Goal: Task Accomplishment & Management: Complete application form

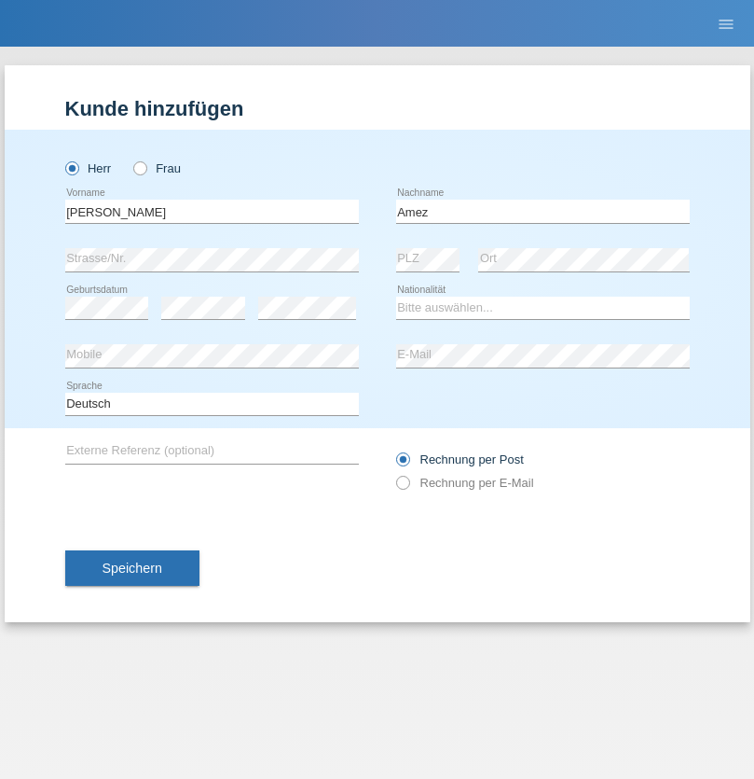
type input "Amez"
select select "FR"
select select "C"
select select "01"
select select "06"
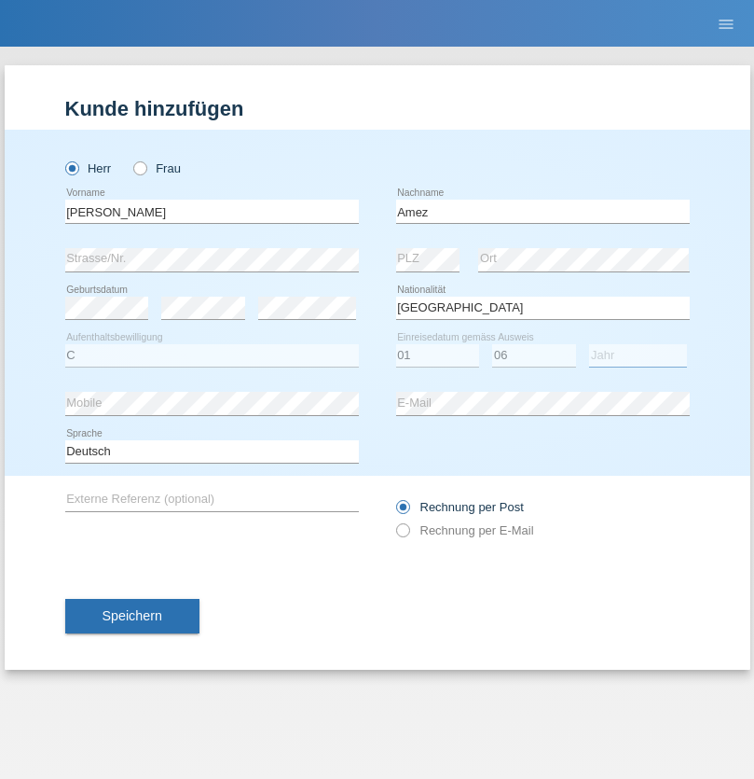
select select "2018"
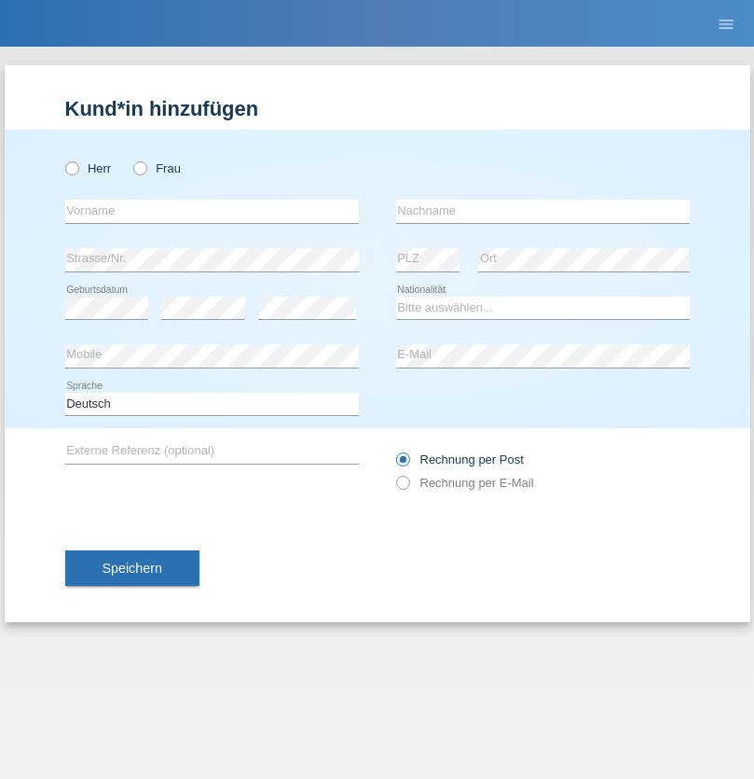
radio input "true"
click at [212, 211] on input "text" at bounding box center [212, 211] width 294 height 23
type input "burhan"
click at [543, 211] on input "text" at bounding box center [543, 211] width 294 height 23
type input "shoshaj"
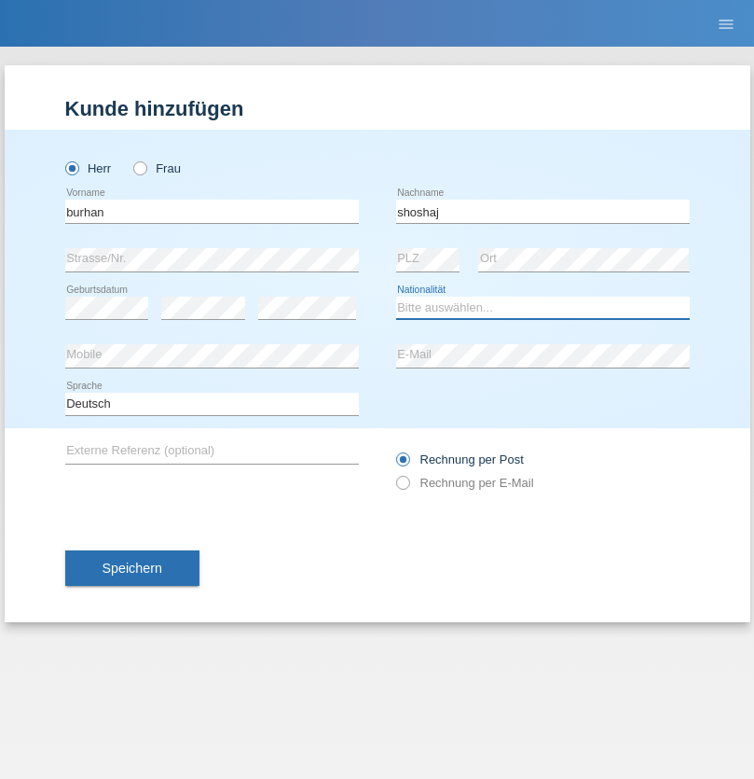
select select "CH"
radio input "true"
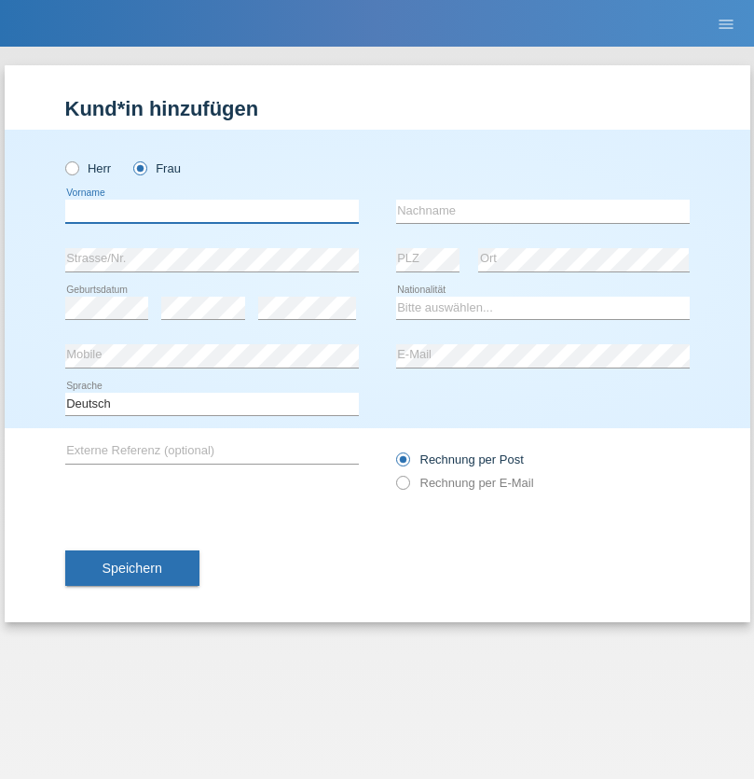
click at [212, 211] on input "text" at bounding box center [212, 211] width 294 height 23
type input "Boris"
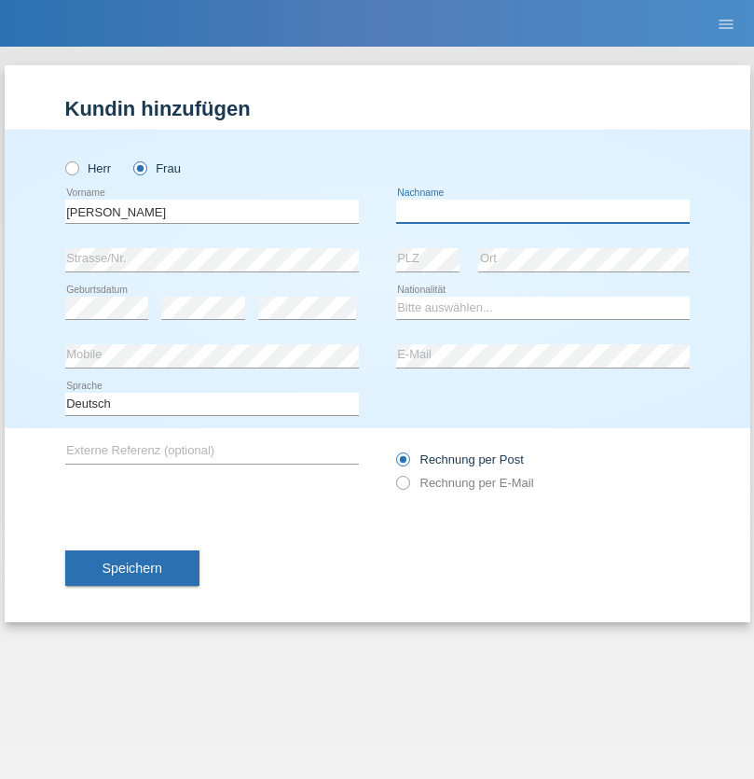
click at [543, 211] on input "text" at bounding box center [543, 211] width 294 height 23
type input "Da Costa"
select select "PT"
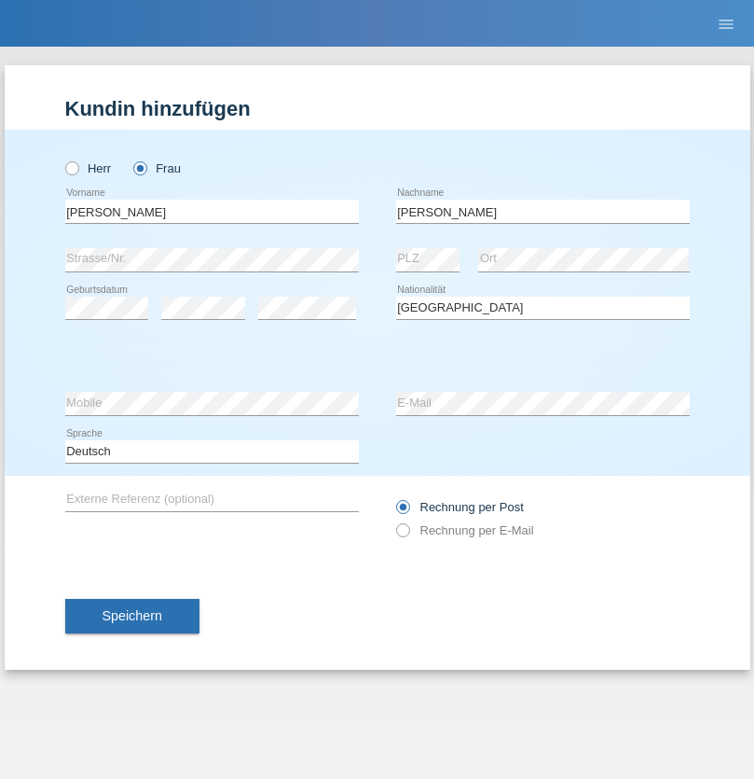
select select "C"
select select "07"
select select "10"
select select "2015"
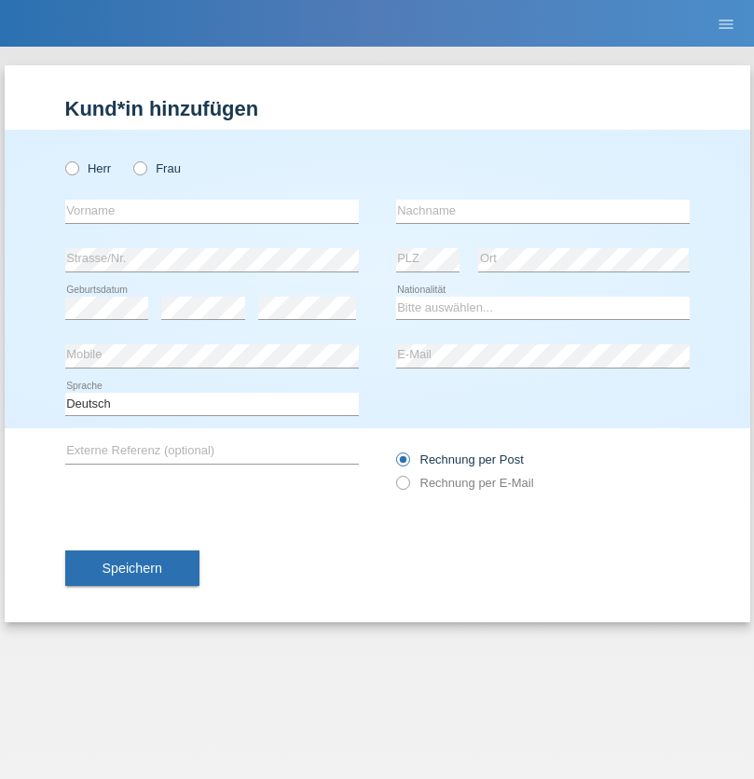
radio input "true"
click at [212, 211] on input "text" at bounding box center [212, 211] width 294 height 23
type input "[PERSON_NAME]"
click at [543, 211] on input "text" at bounding box center [543, 211] width 294 height 23
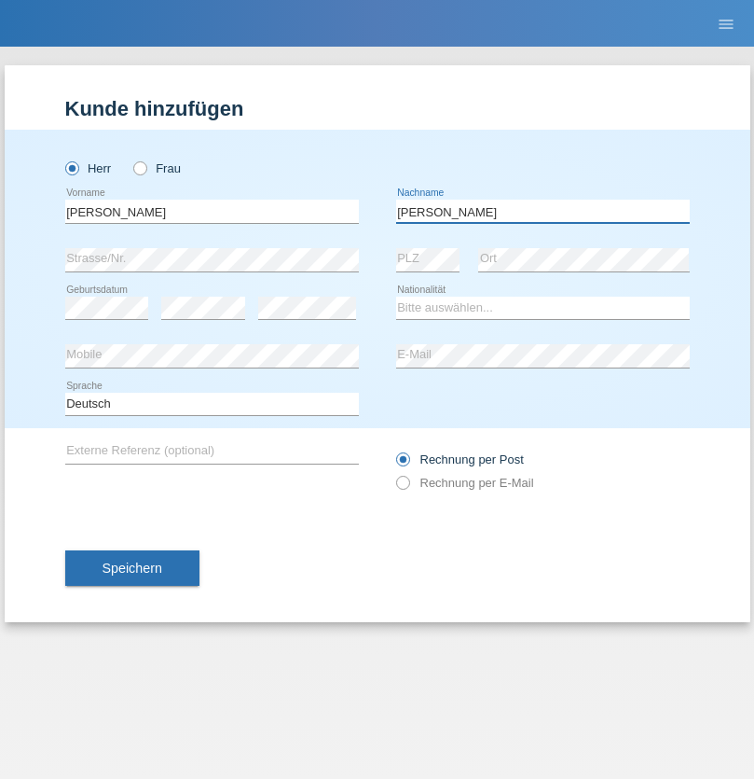
type input "Regazzi"
select select "CH"
